Goal: Transaction & Acquisition: Purchase product/service

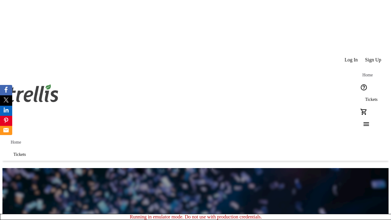
click at [365, 97] on span "Tickets" at bounding box center [371, 99] width 13 height 5
